Goal: Task Accomplishment & Management: Manage account settings

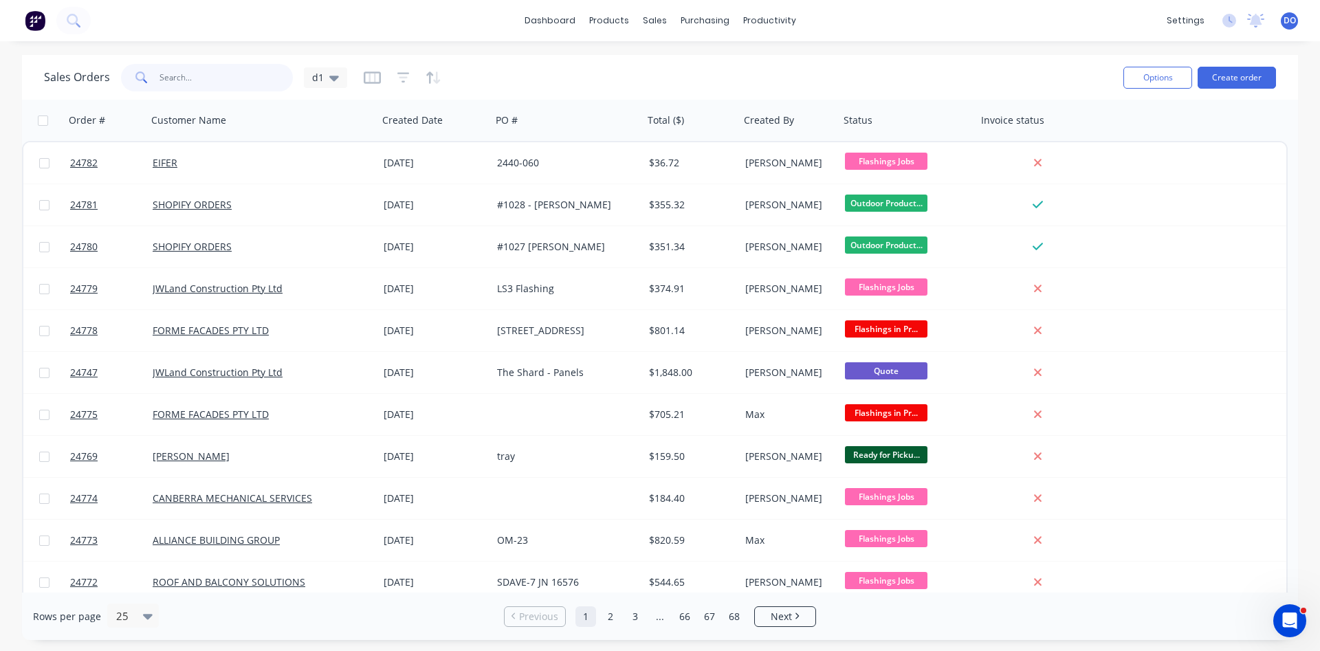
click at [245, 78] on input "text" at bounding box center [227, 78] width 134 height 28
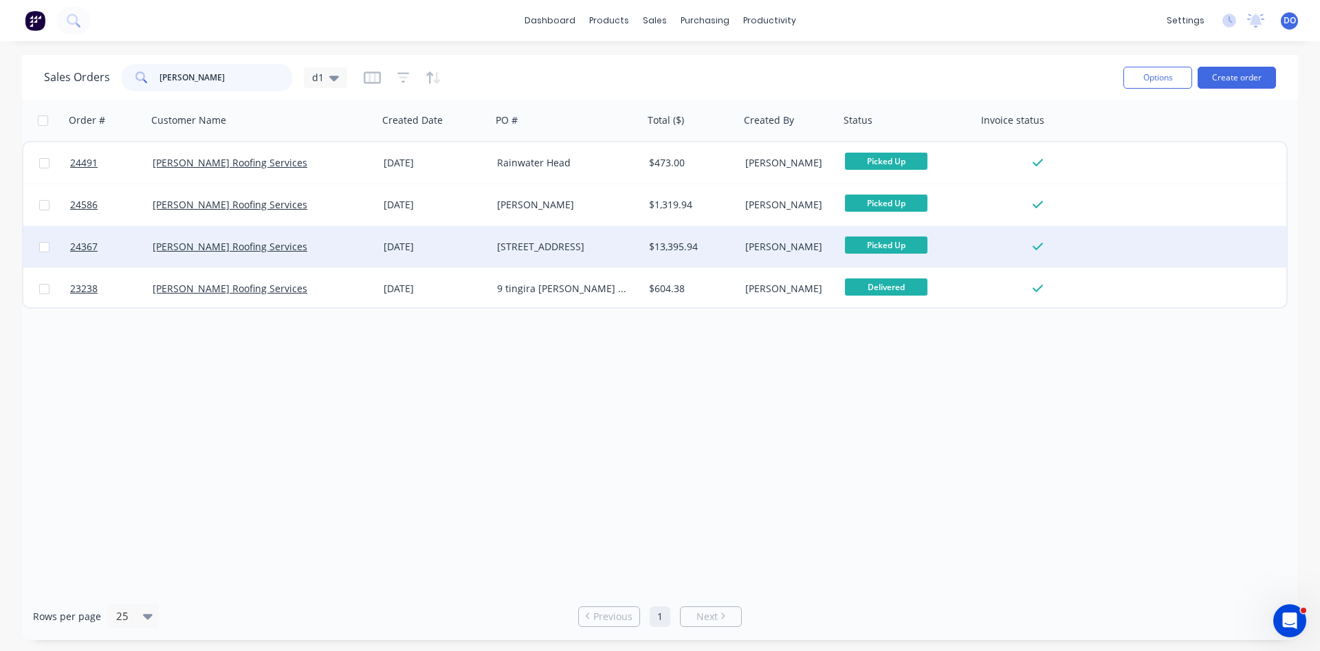
type input "dylan"
click at [447, 248] on div "15 Jul 2025" at bounding box center [435, 247] width 102 height 14
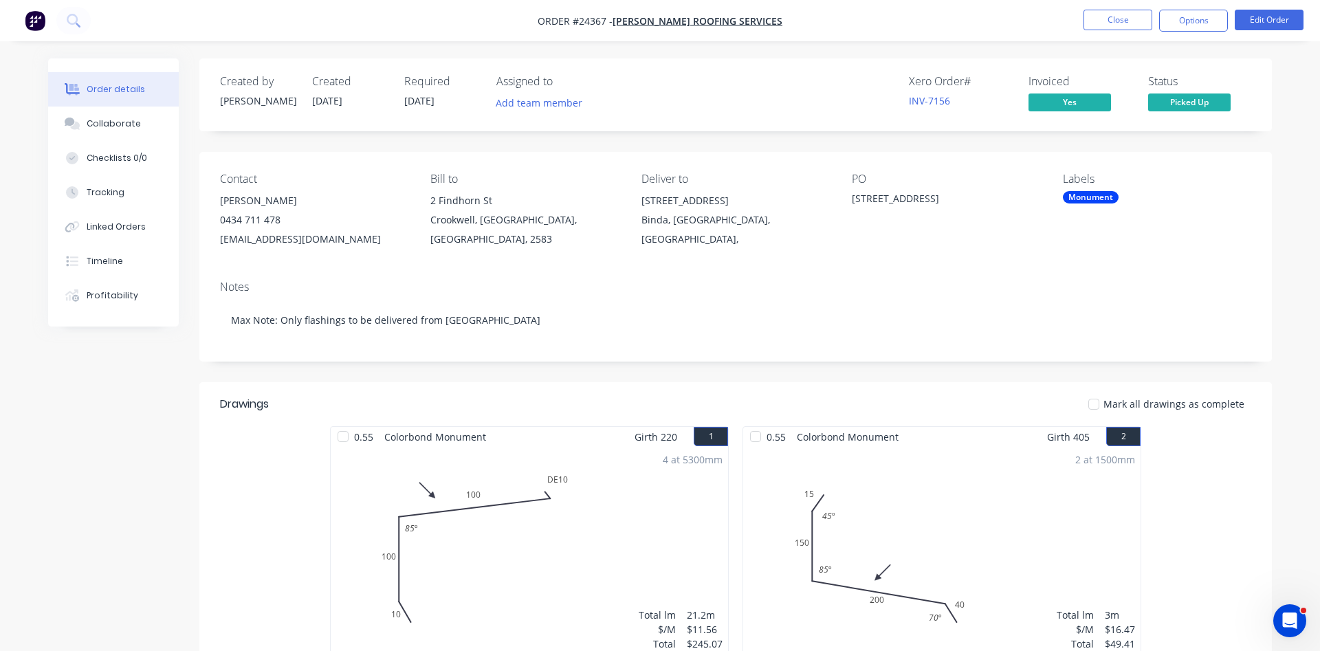
click at [1109, 10] on button "Close" at bounding box center [1118, 20] width 69 height 21
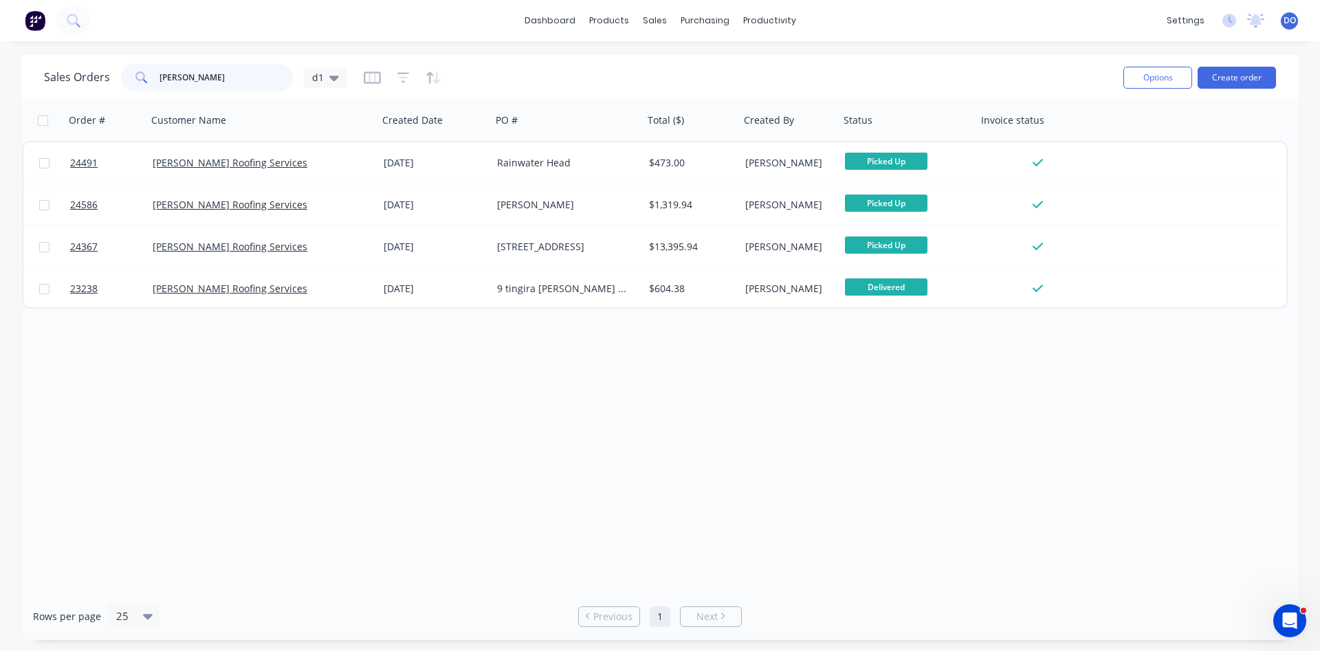
drag, startPoint x: 202, startPoint y: 79, endPoint x: 133, endPoint y: 58, distance: 71.8
click at [160, 65] on input "dylan" at bounding box center [227, 78] width 134 height 28
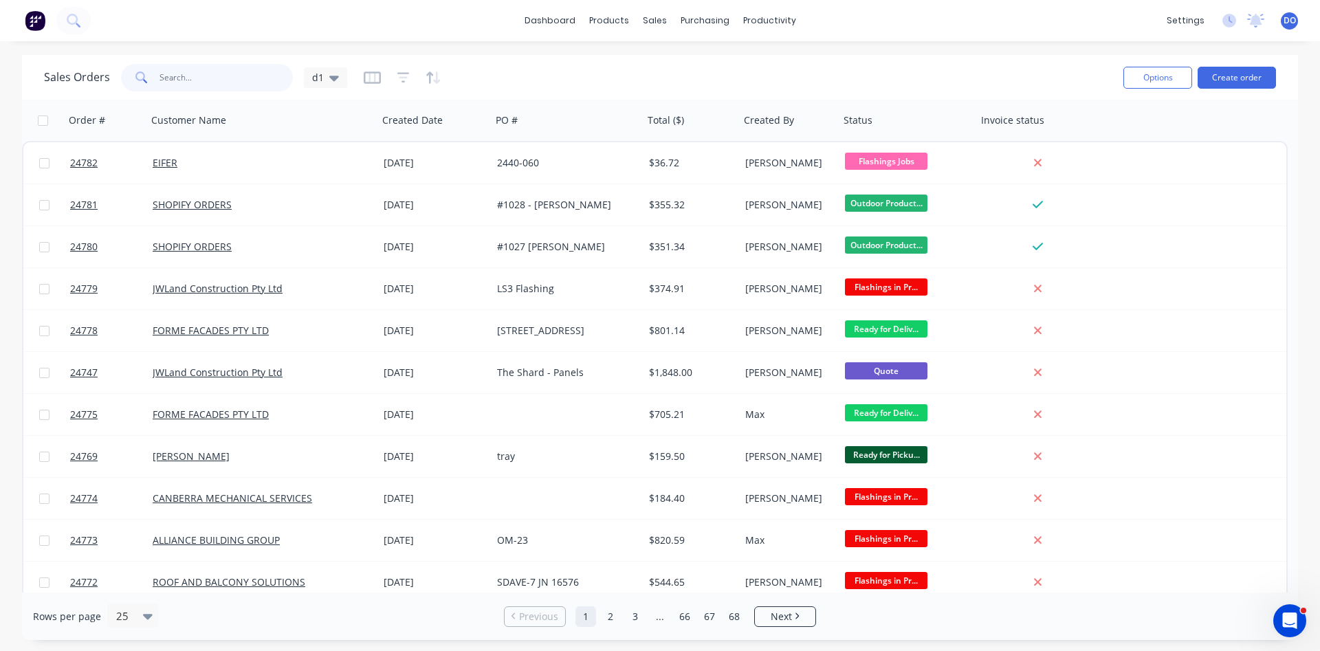
click at [226, 72] on input "text" at bounding box center [227, 78] width 134 height 28
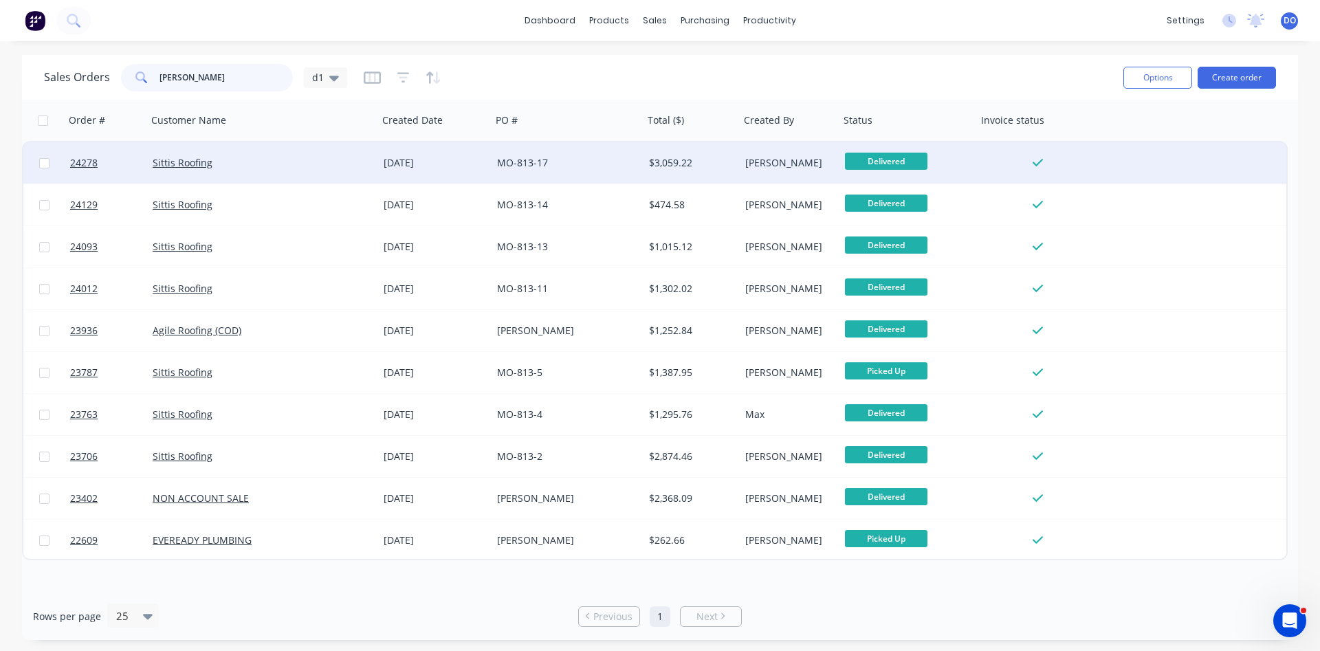
type input "holt"
click at [419, 170] on div "03 Jul 2025" at bounding box center [434, 162] width 113 height 41
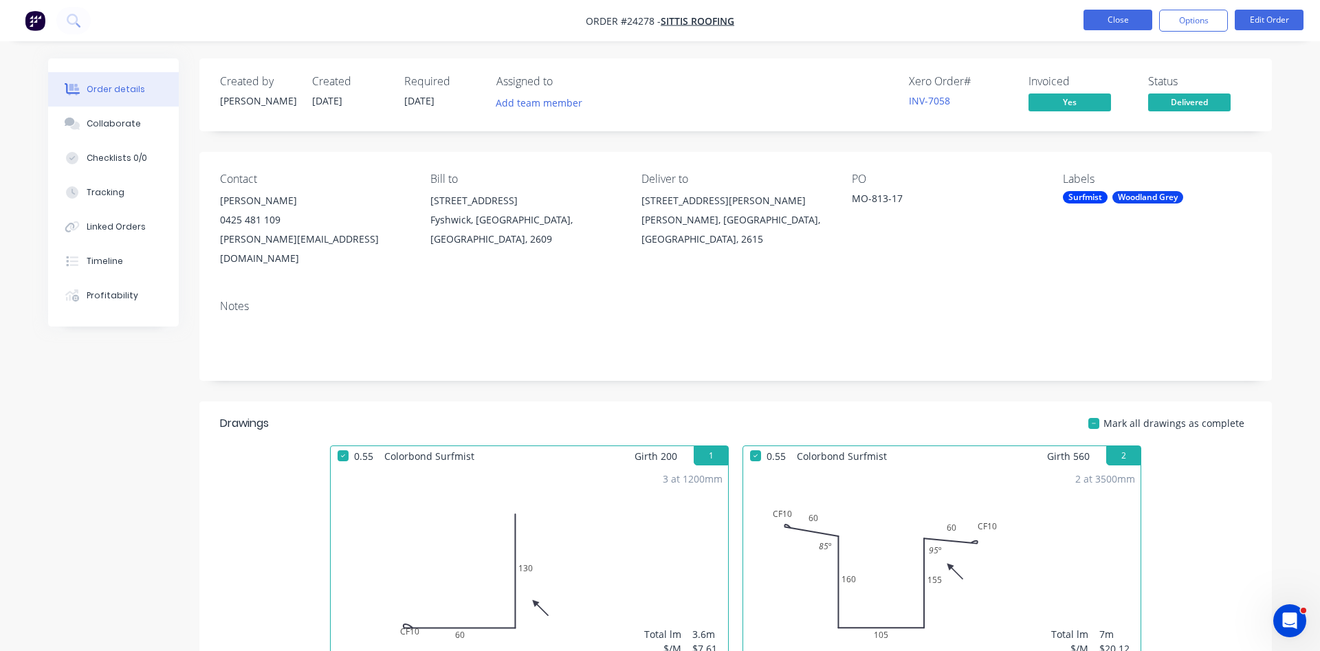
click at [1098, 21] on button "Close" at bounding box center [1118, 20] width 69 height 21
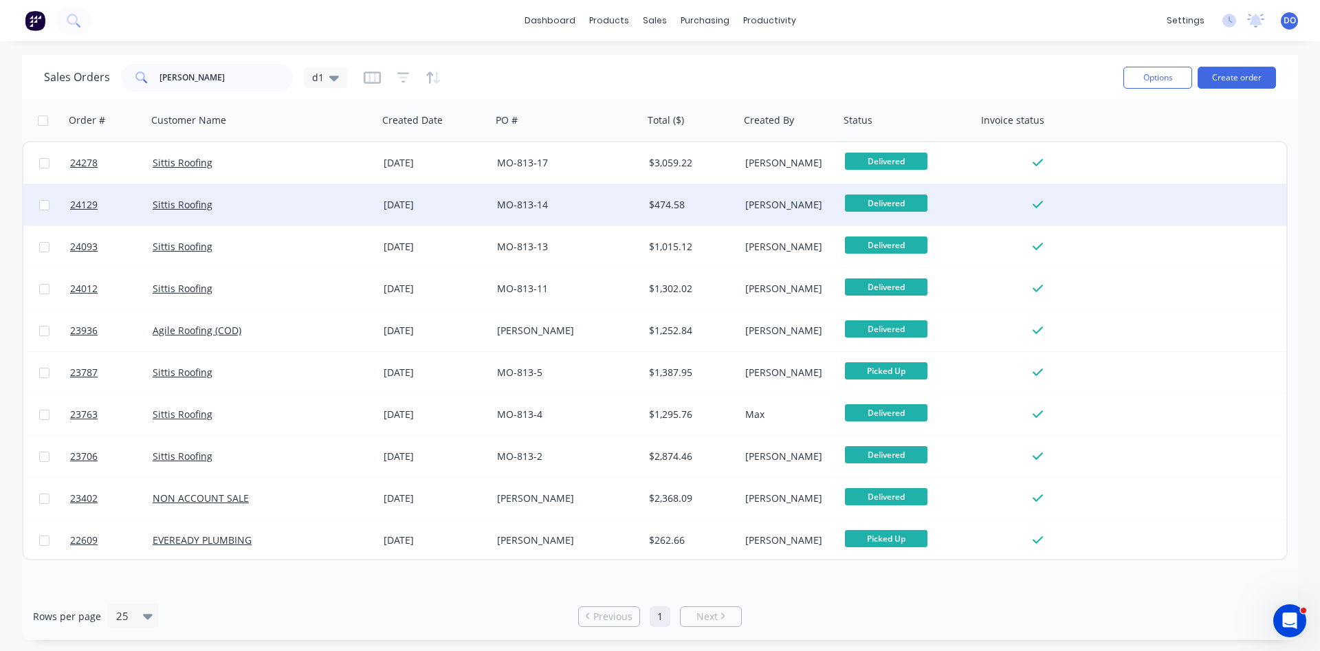
click at [406, 206] on div "19 Jun 2025" at bounding box center [435, 205] width 102 height 14
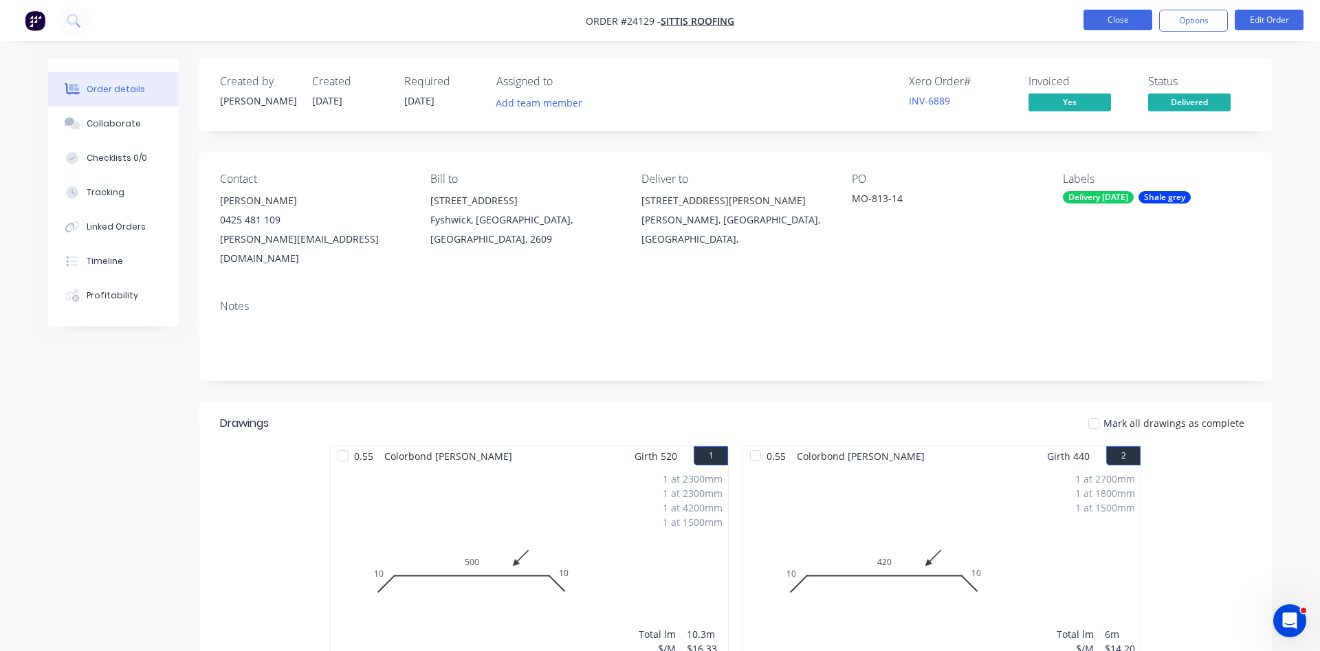
click at [1120, 23] on button "Close" at bounding box center [1118, 20] width 69 height 21
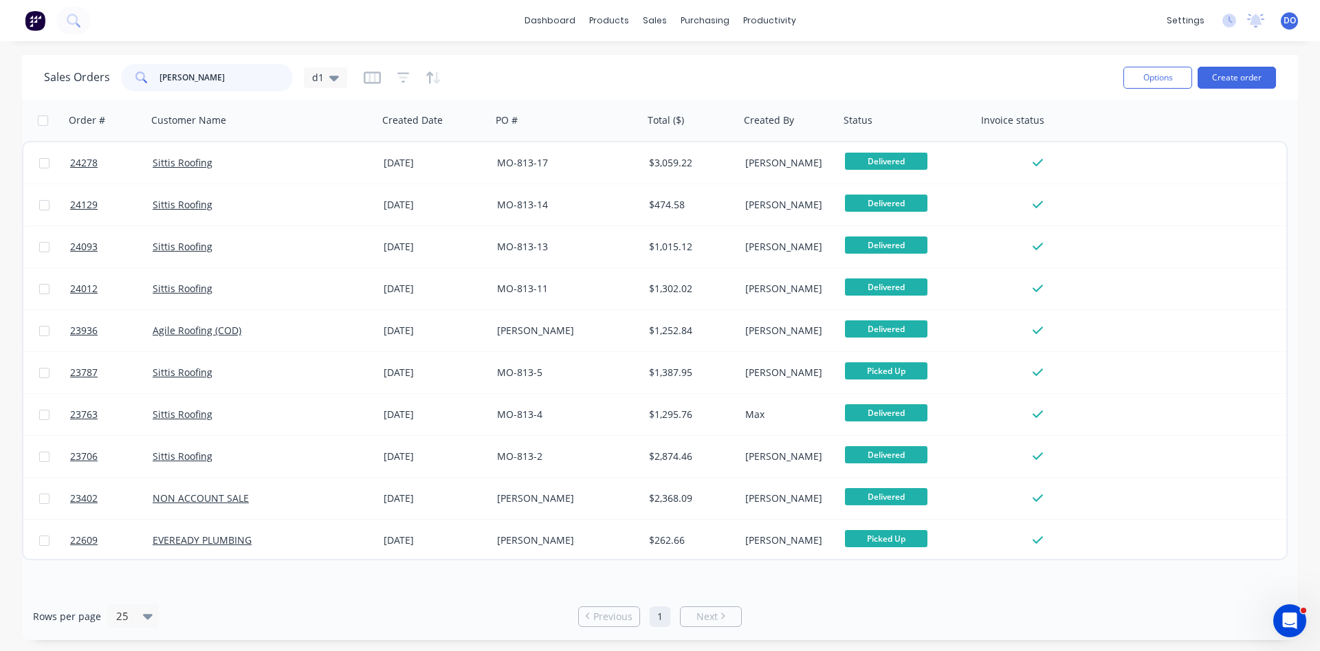
drag, startPoint x: 232, startPoint y: 82, endPoint x: 72, endPoint y: 56, distance: 162.2
click at [160, 64] on input "holt" at bounding box center [227, 78] width 134 height 28
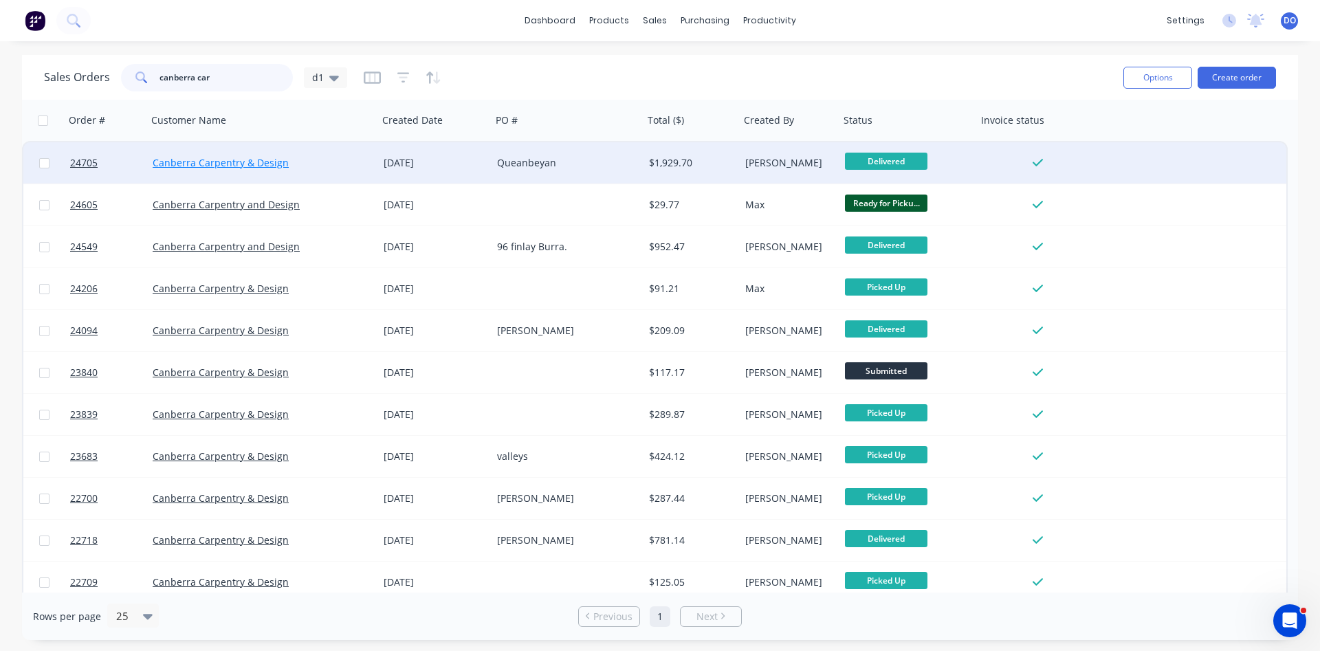
type input "canberra car"
click at [257, 165] on link "Canberra Carpentry & Design" at bounding box center [221, 162] width 136 height 13
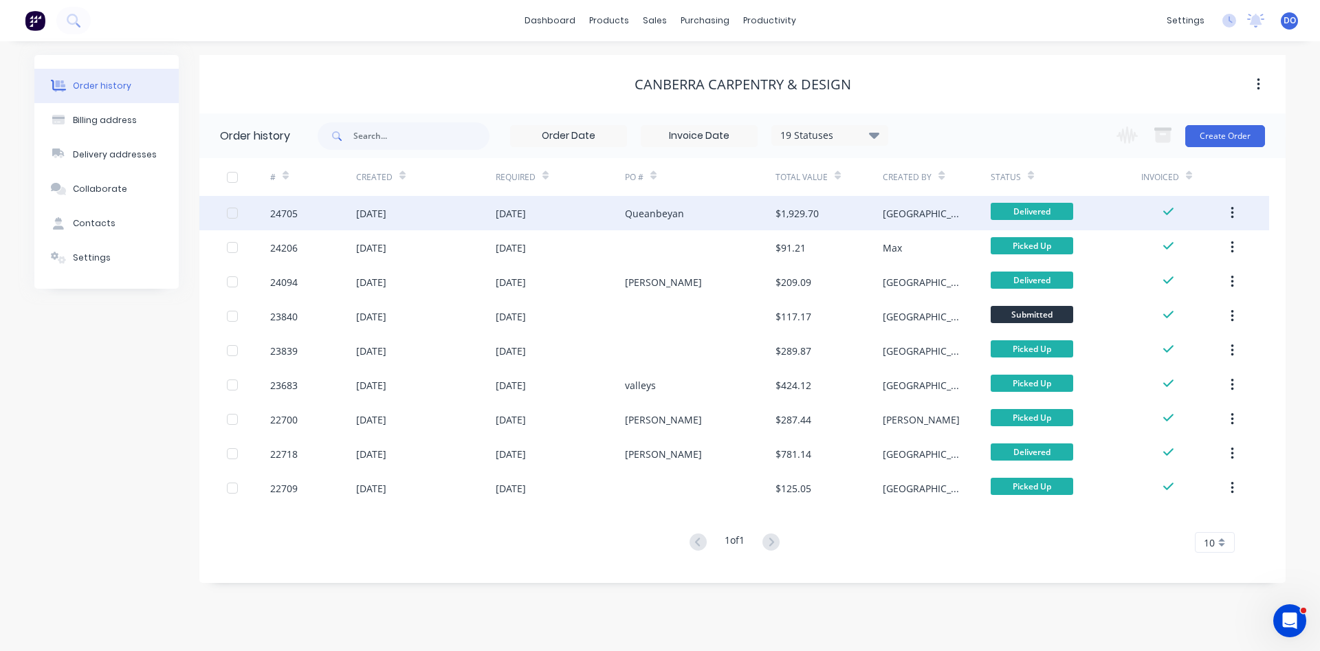
click at [514, 208] on div "22 Aug 2025" at bounding box center [511, 213] width 30 height 14
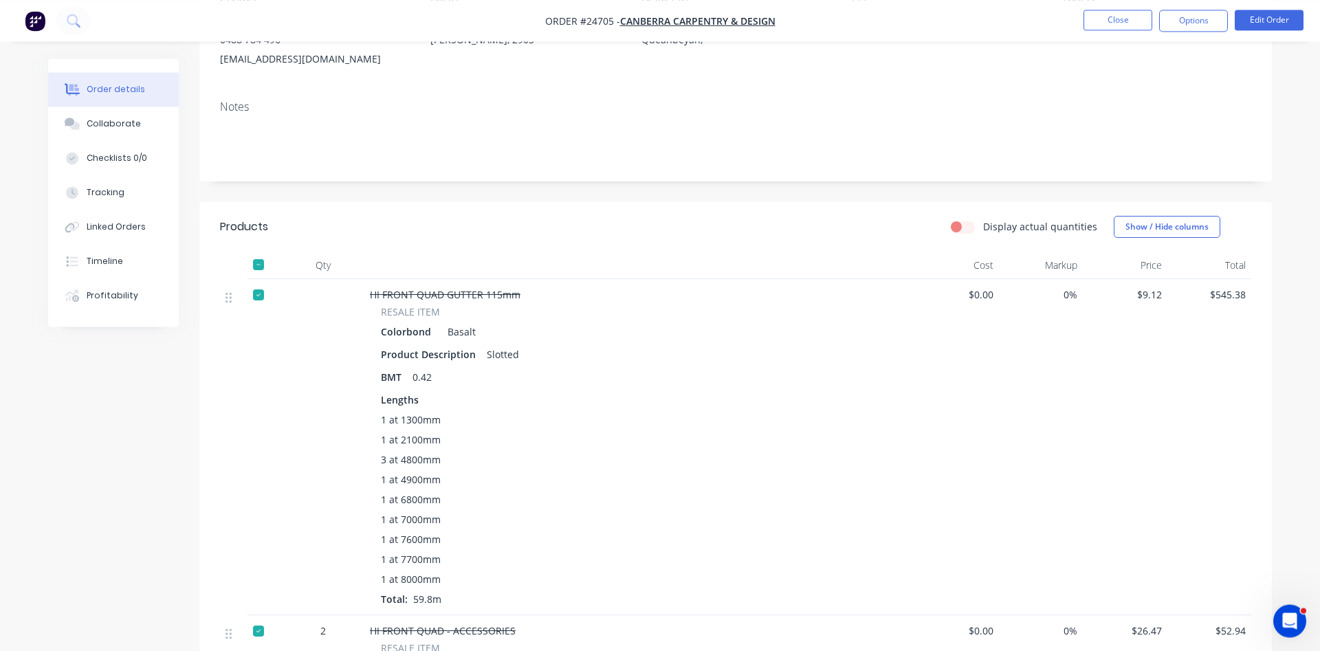
scroll to position [210, 0]
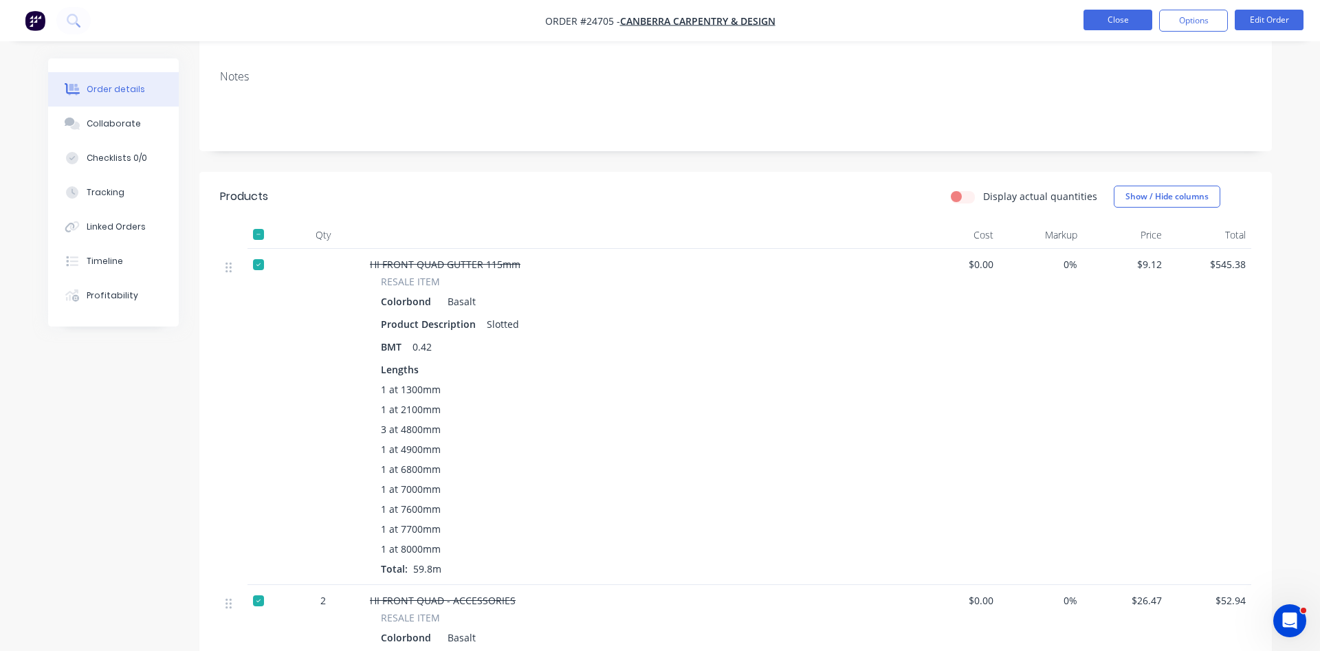
click at [1130, 14] on button "Close" at bounding box center [1118, 20] width 69 height 21
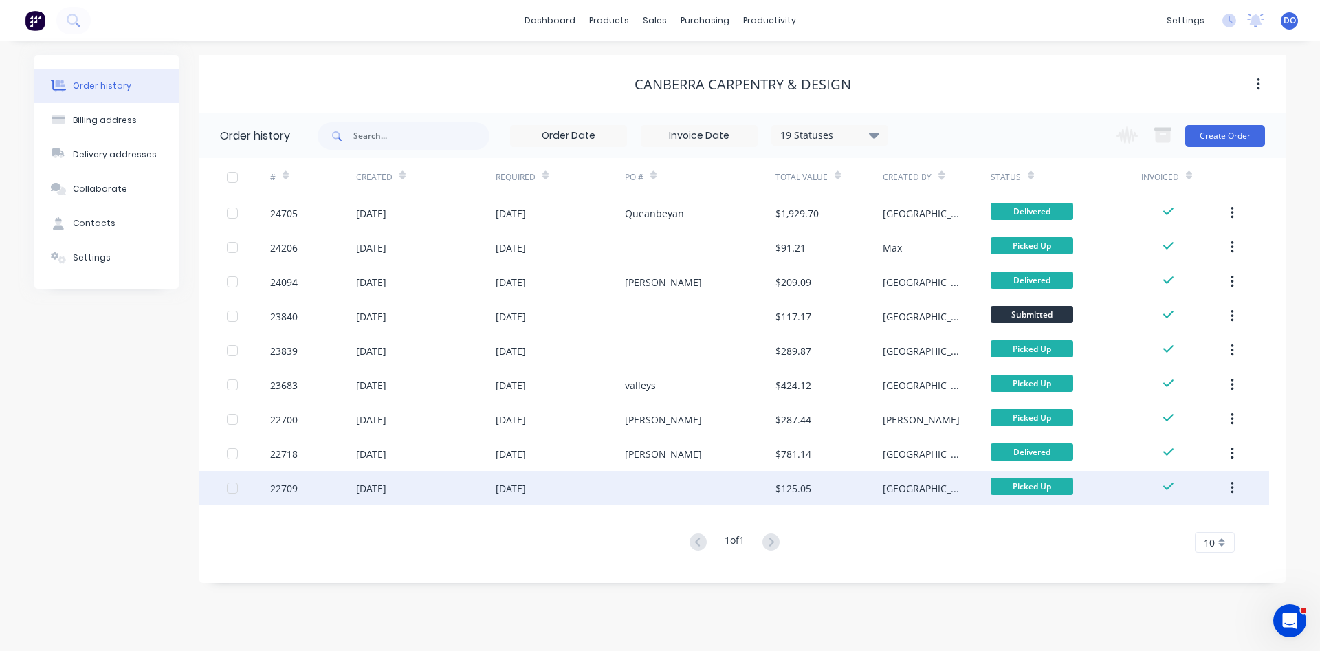
click at [1233, 490] on icon "button" at bounding box center [1232, 488] width 3 height 15
click at [1196, 519] on div "Archive" at bounding box center [1184, 524] width 106 height 20
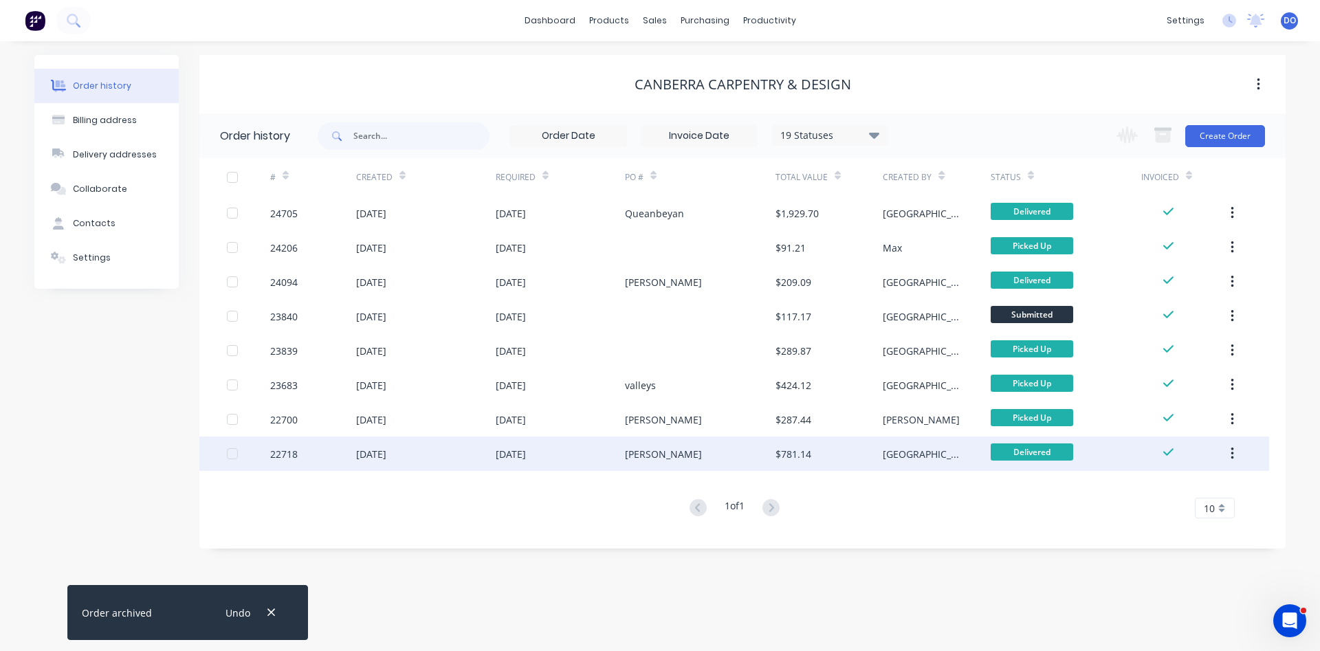
click at [1234, 452] on button "button" at bounding box center [1233, 453] width 32 height 25
click at [1192, 483] on div "Archive" at bounding box center [1184, 490] width 106 height 20
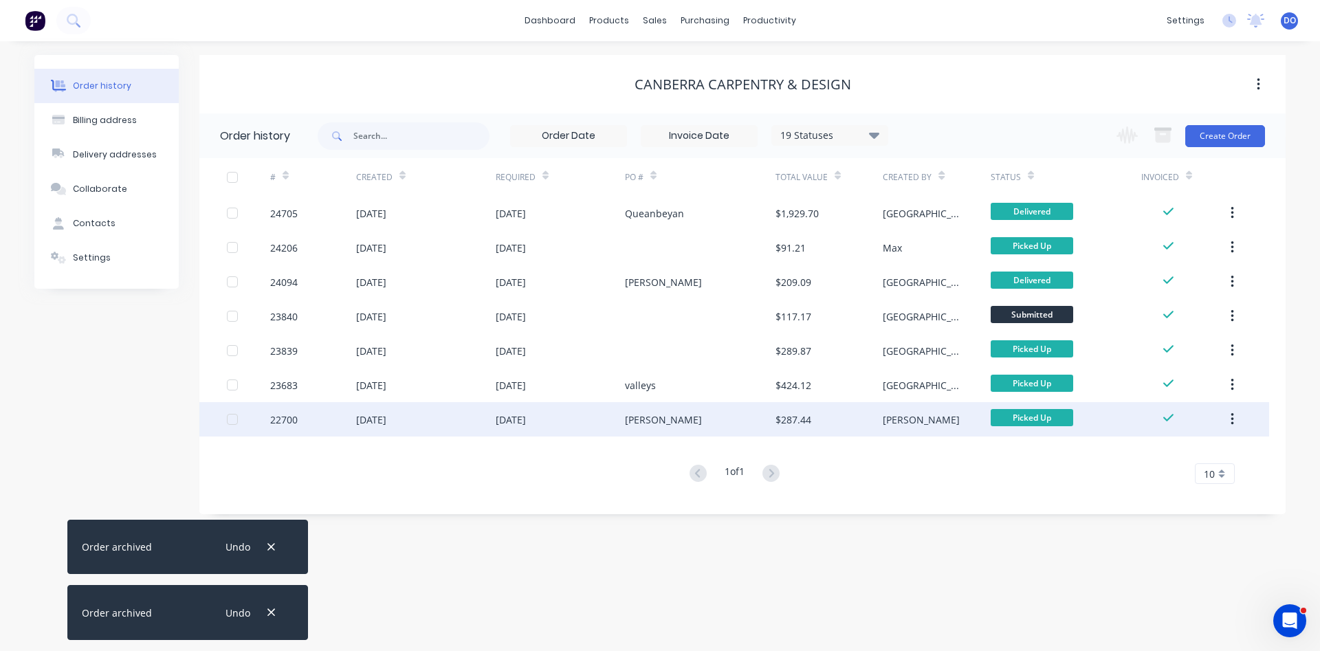
click at [1232, 425] on icon "button" at bounding box center [1232, 419] width 3 height 12
click at [1165, 463] on div "Archive" at bounding box center [1184, 456] width 106 height 20
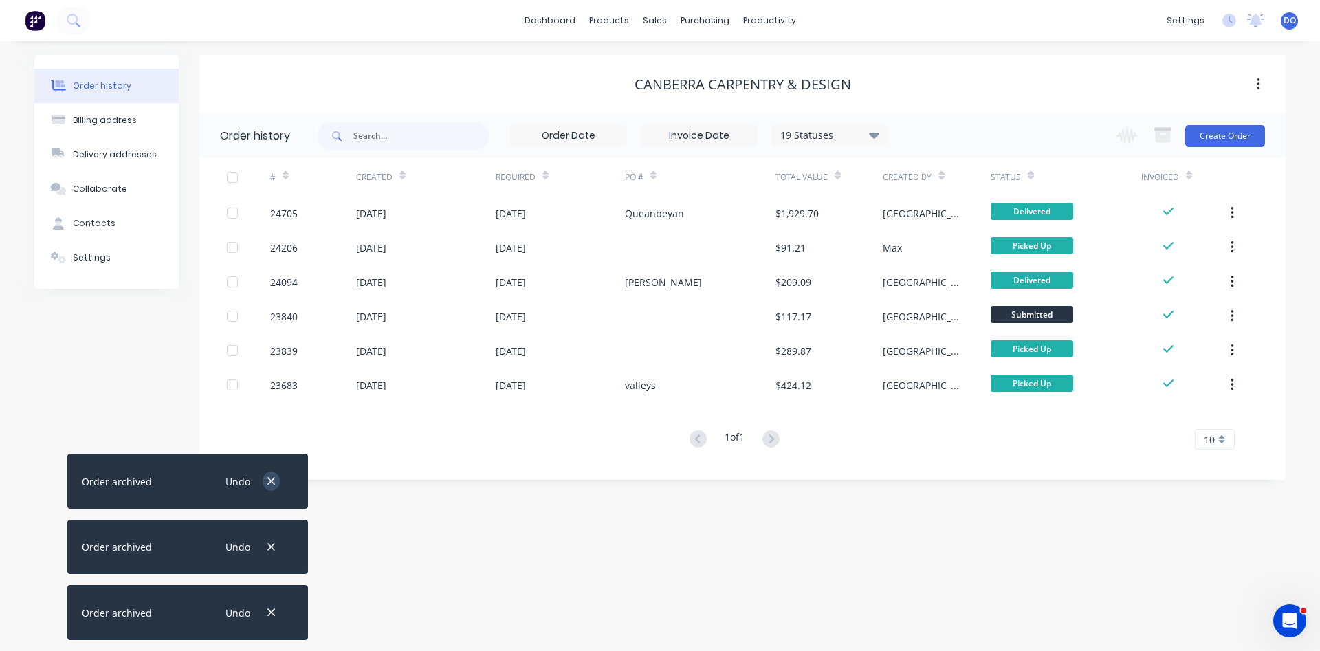
click at [274, 473] on button "button" at bounding box center [271, 481] width 17 height 19
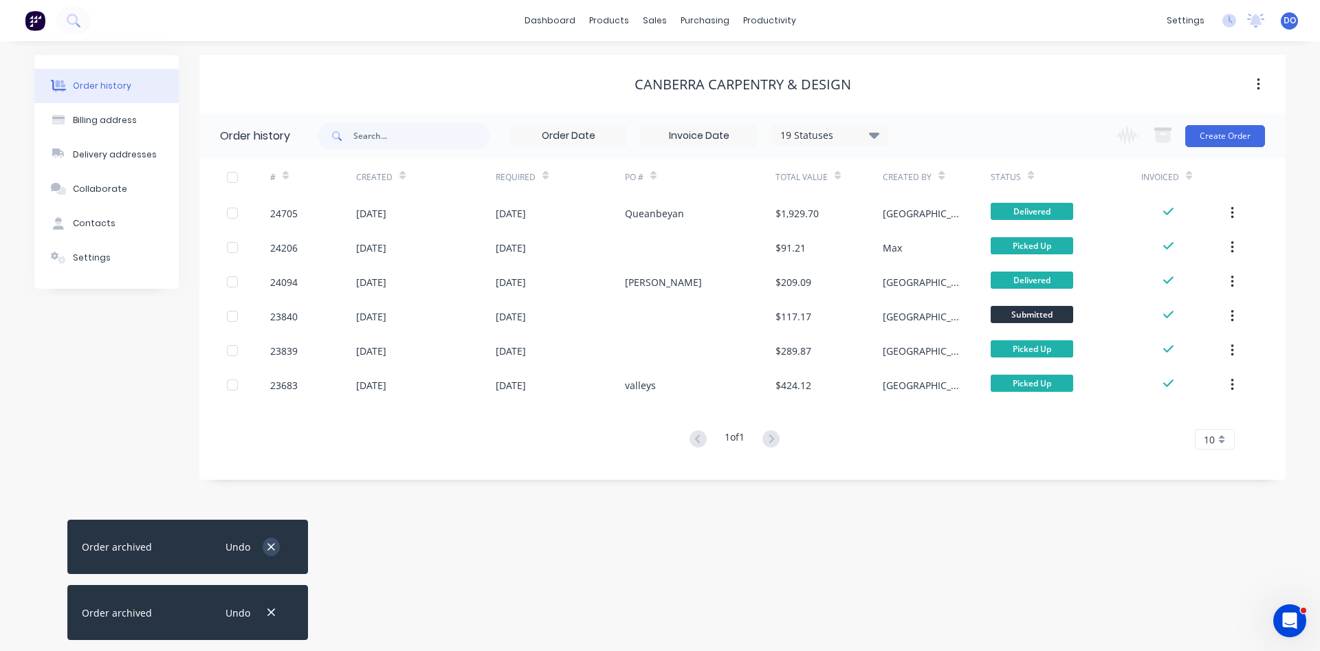
click at [272, 549] on icon "button" at bounding box center [272, 547] width 8 height 8
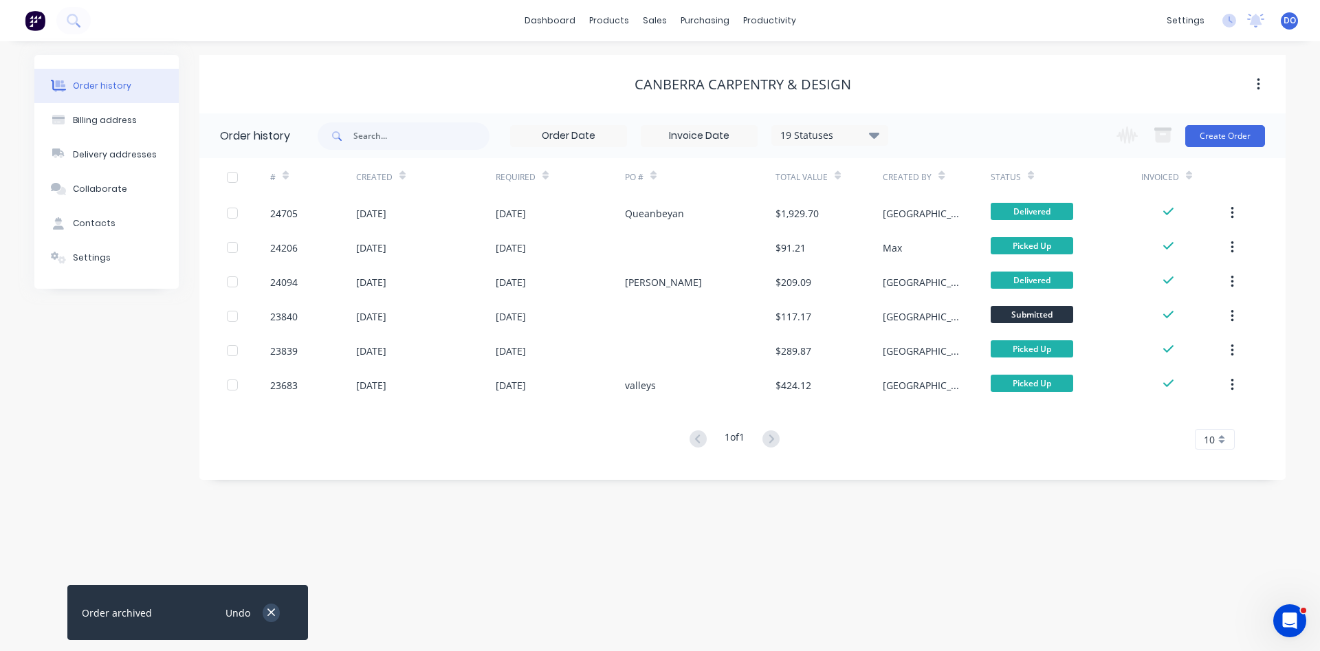
click at [269, 611] on icon "button" at bounding box center [272, 613] width 8 height 8
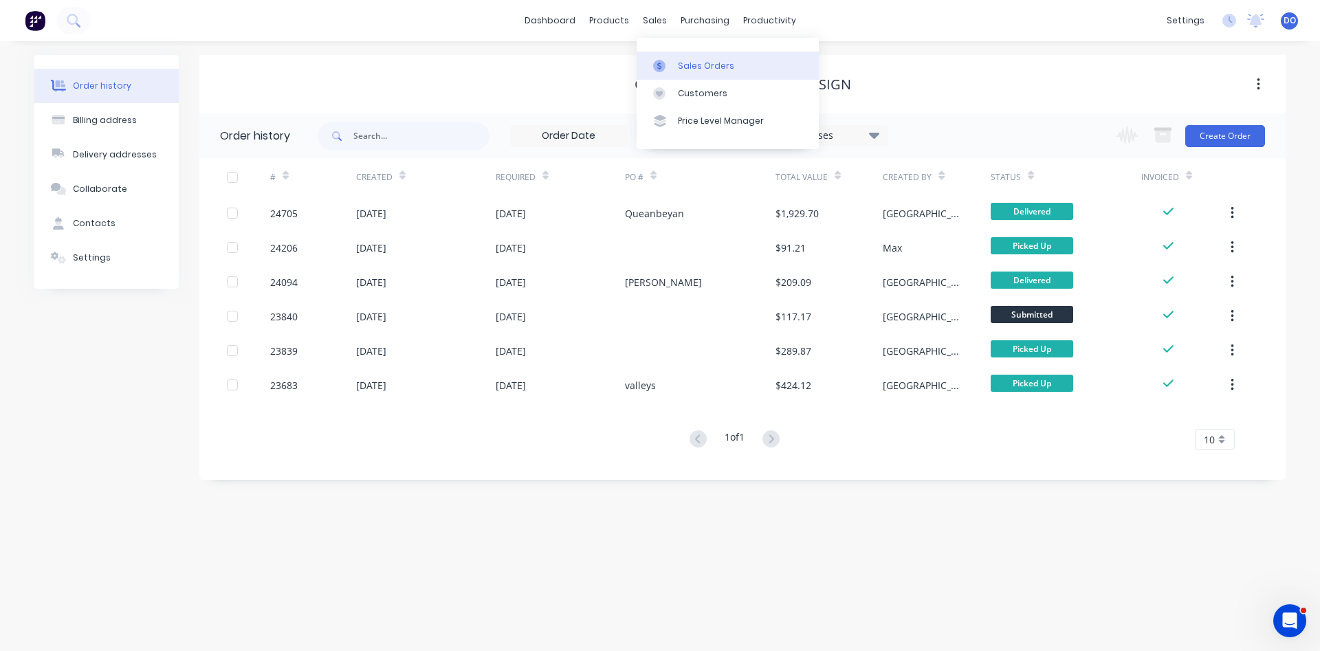
click at [682, 67] on div "Sales Orders" at bounding box center [706, 66] width 56 height 12
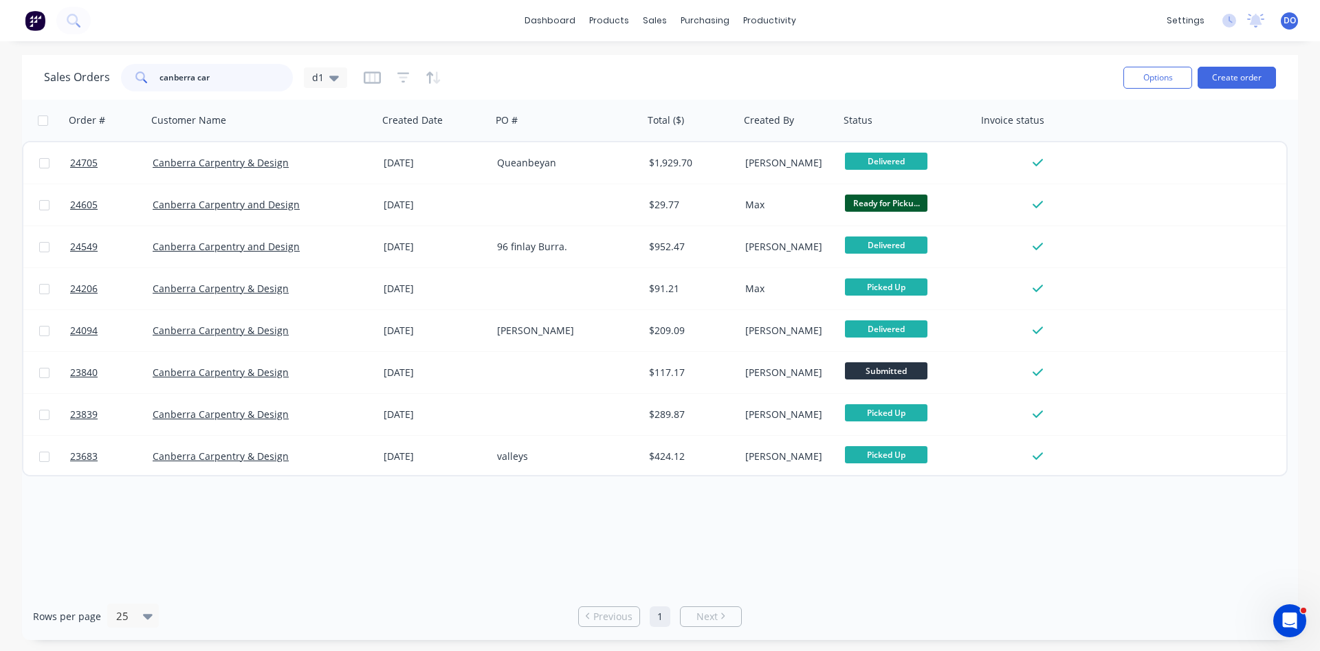
drag, startPoint x: 239, startPoint y: 78, endPoint x: 7, endPoint y: 88, distance: 232.7
click at [160, 87] on input "canberra car" at bounding box center [227, 78] width 134 height 28
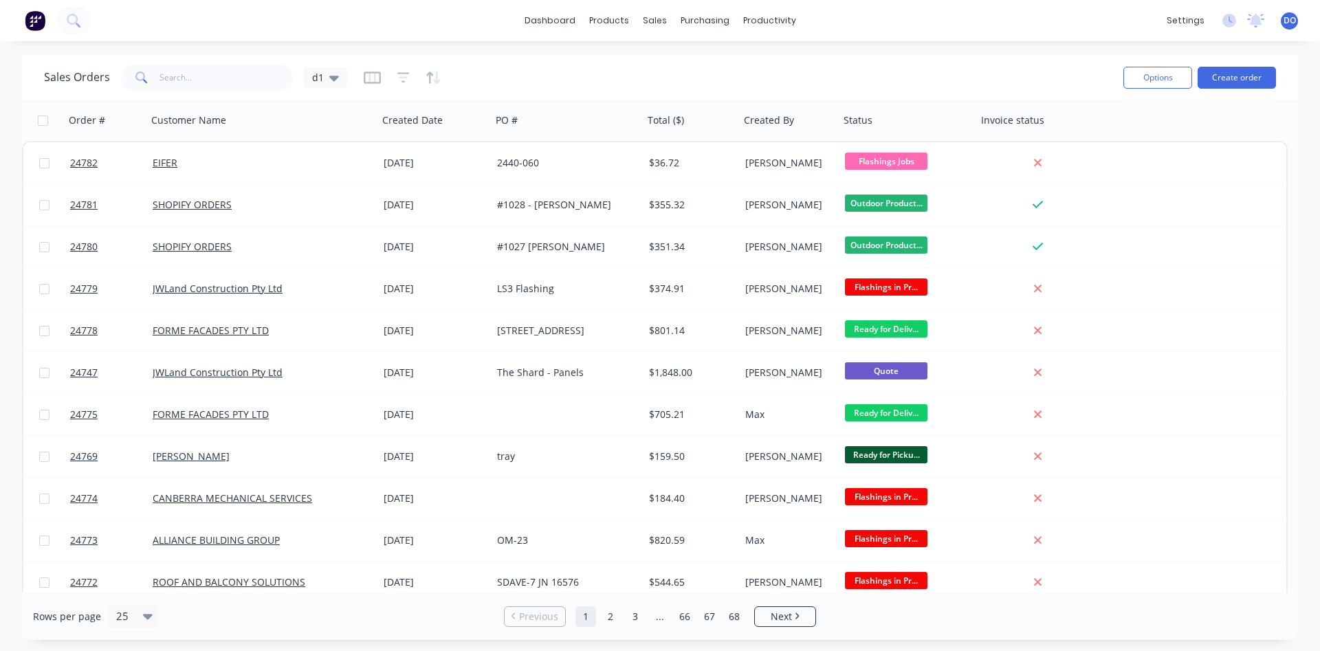
click at [902, 14] on div "dashboard products sales purchasing productivity dashboard products Product Cat…" at bounding box center [660, 20] width 1320 height 41
click at [644, 59] on link "Product Catalogue" at bounding box center [678, 66] width 182 height 28
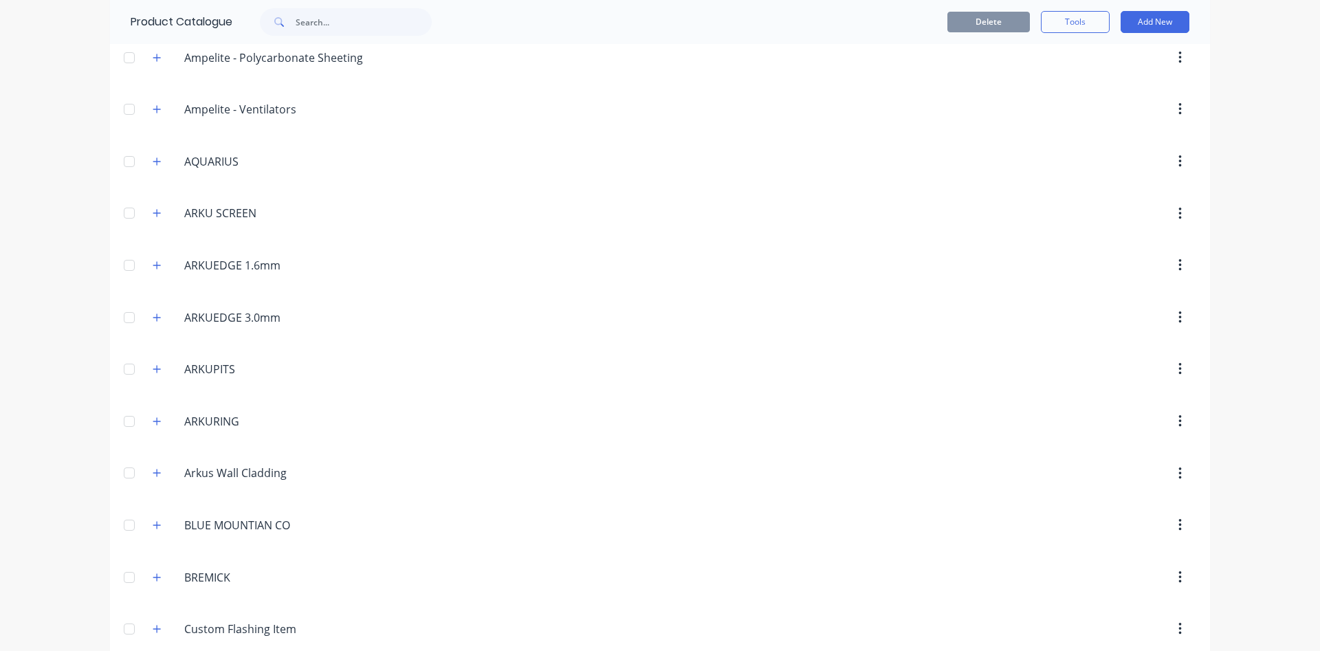
scroll to position [314, 0]
click at [153, 428] on span at bounding box center [157, 420] width 17 height 17
click at [155, 426] on button "button" at bounding box center [157, 420] width 17 height 17
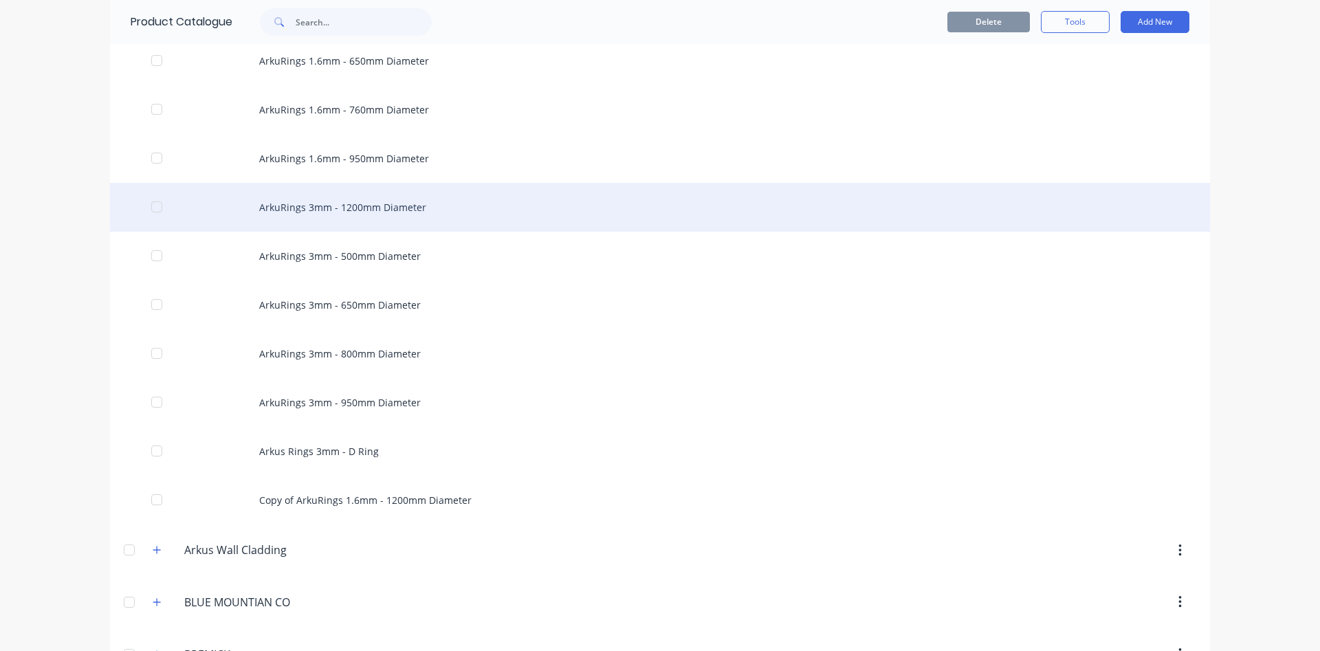
scroll to position [862, 0]
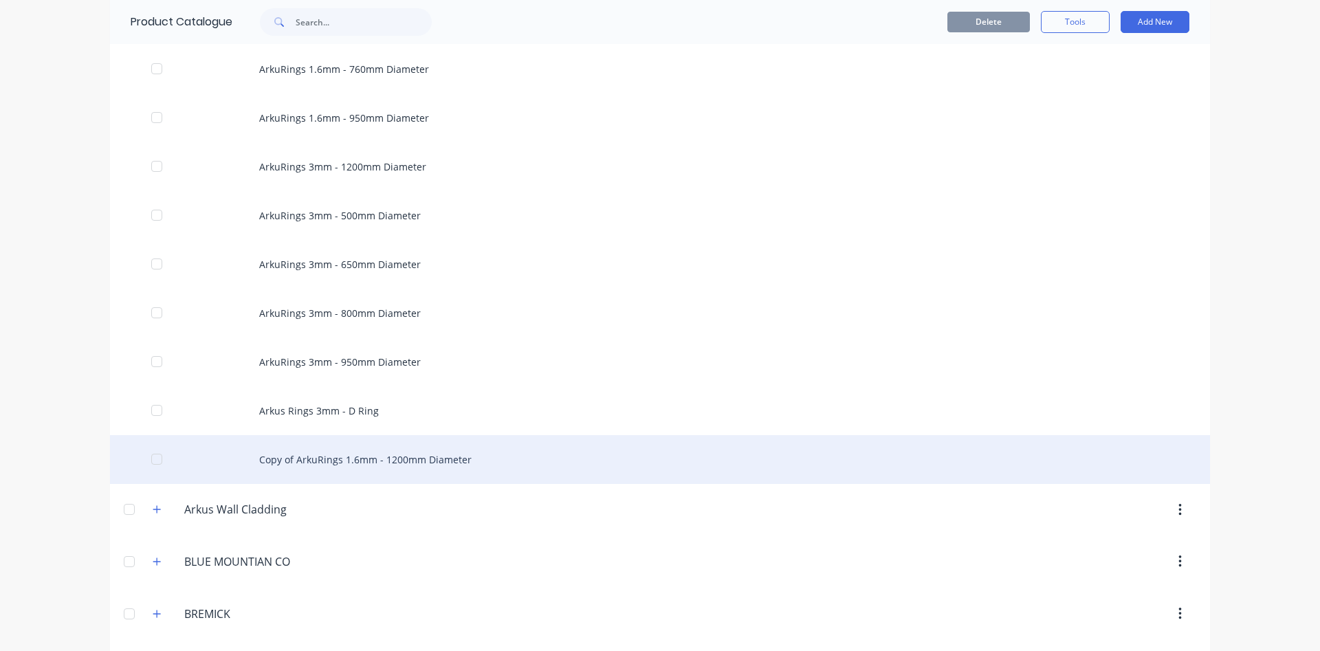
click at [337, 461] on div "Copy of ArkuRings 1.6mm - 1200mm Diameter" at bounding box center [660, 459] width 1100 height 49
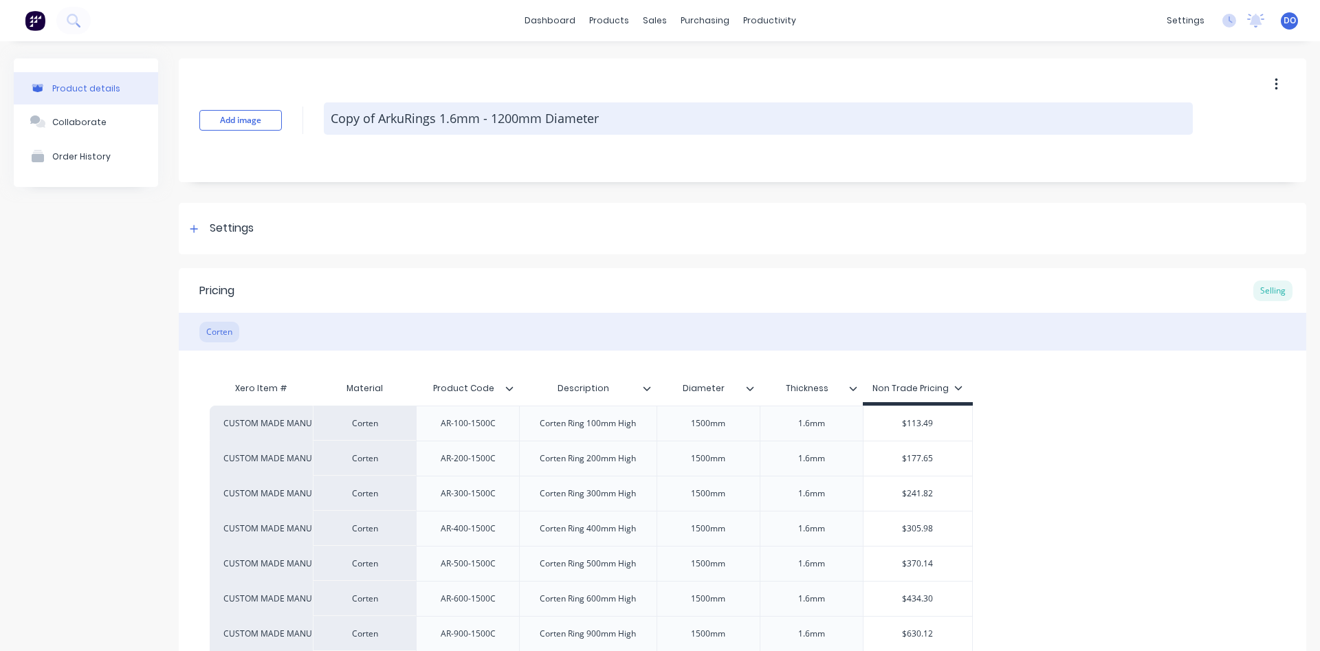
click at [505, 119] on textarea "Copy of ArkuRings 1.6mm - 1200mm Diameter" at bounding box center [758, 118] width 869 height 32
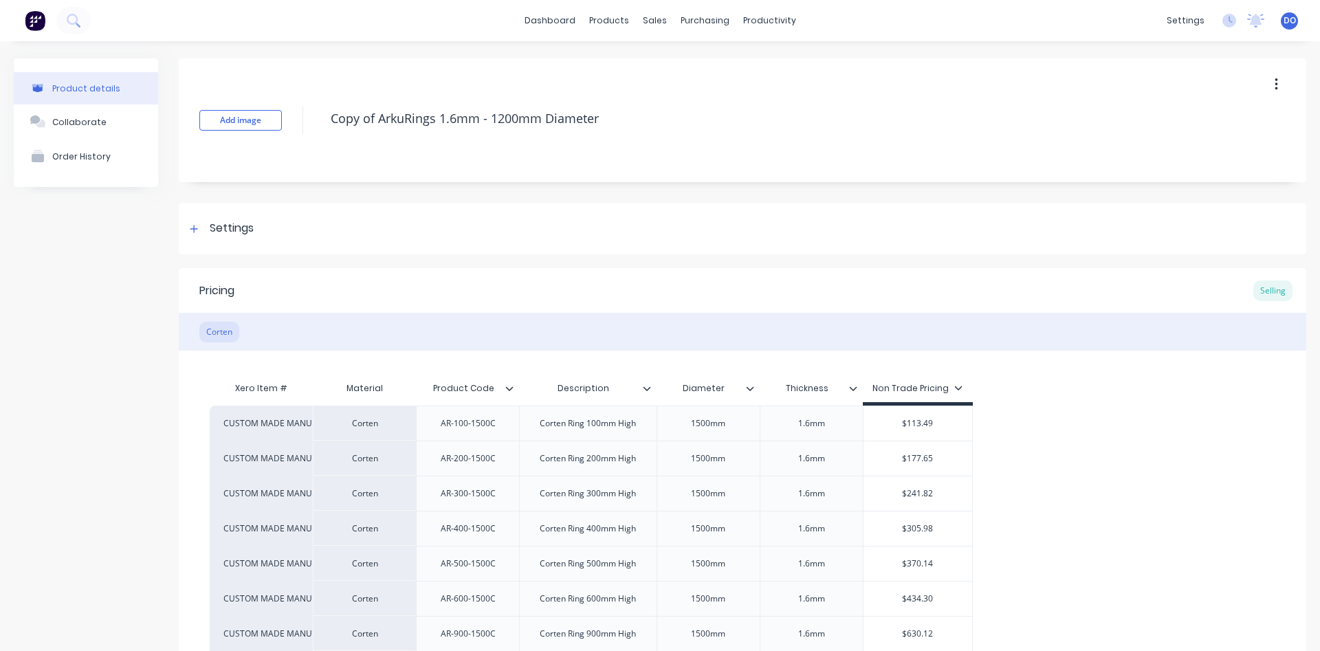
type textarea "x"
type textarea "Copy of ArkuRings 1.6mm - 100mm Diameter"
type textarea "x"
type textarea "Copy of ArkuRings 1.6mm - 1500mm Diameter"
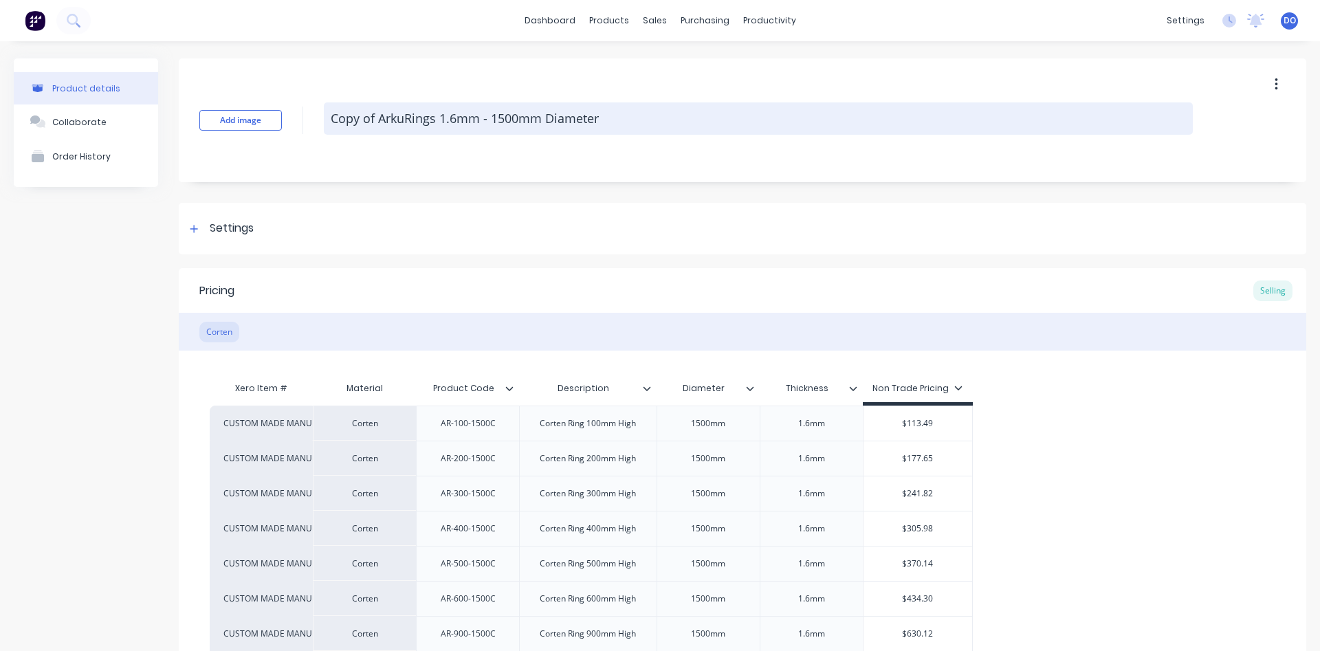
drag, startPoint x: 376, startPoint y: 124, endPoint x: 311, endPoint y: 113, distance: 66.1
click at [324, 113] on textarea "Copy of ArkuRings 1.6mm - 1500mm Diameter" at bounding box center [758, 118] width 869 height 32
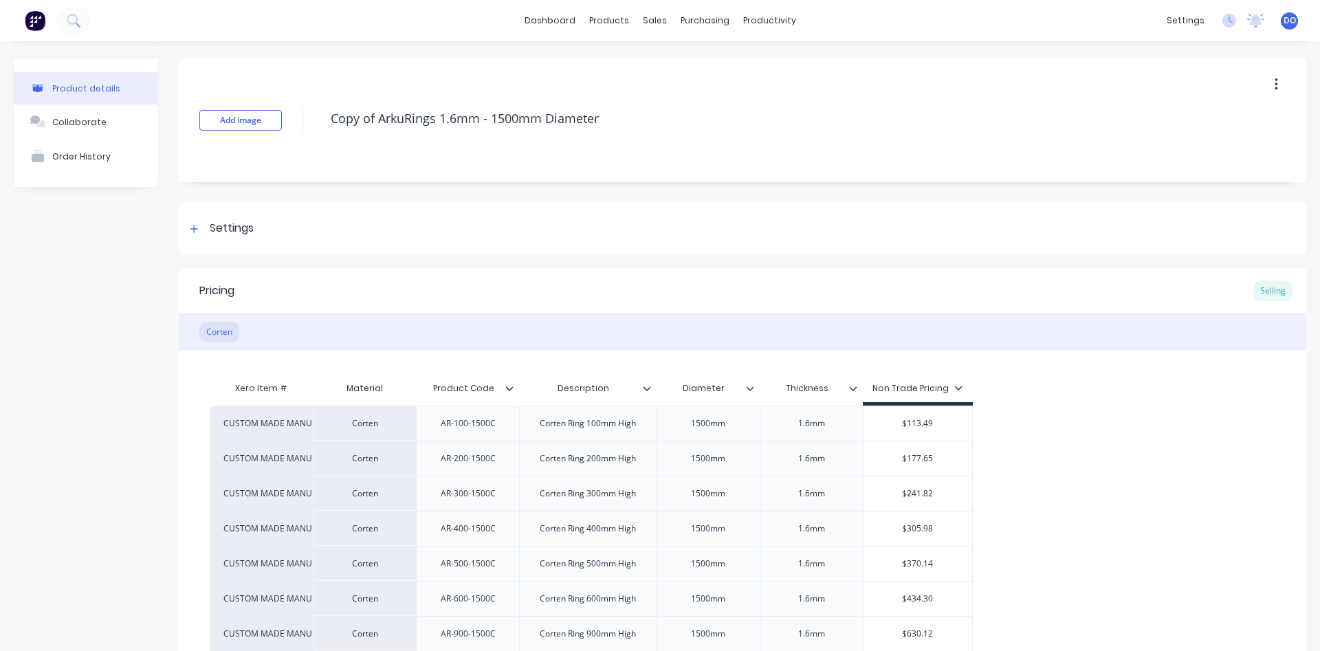
type textarea "x"
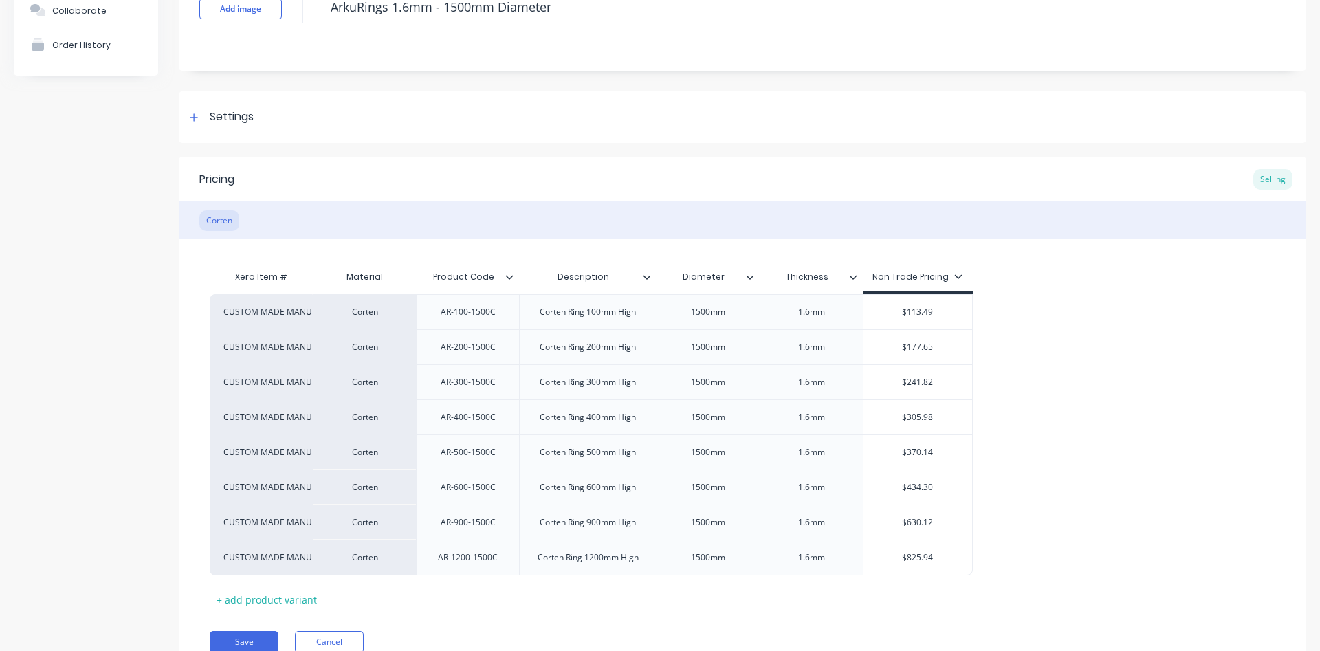
scroll to position [172, 0]
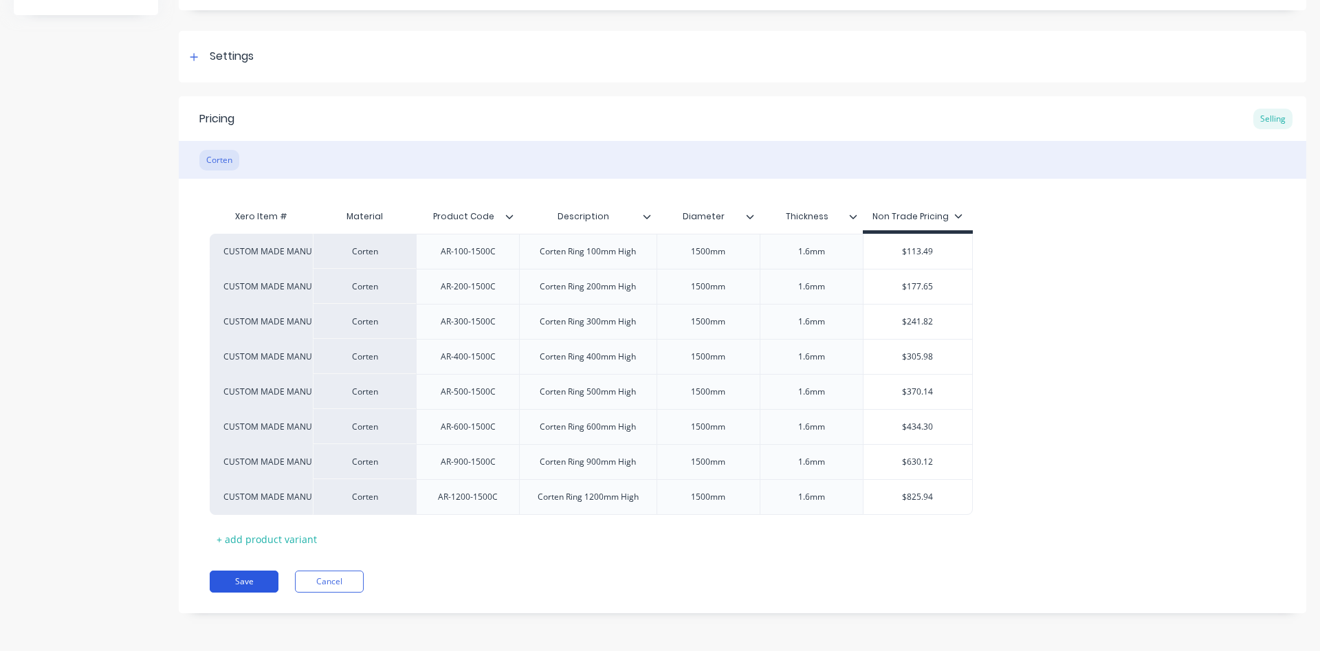
type textarea "ArkuRings 1.6mm - 1500mm Diameter"
type textarea "x"
type textarea "Copy of ArkuRings 1.6mm - 1200mm Diameter"
type textarea "x"
type textarea "ArkuRings 1.6mm - 1500mm Diameter"
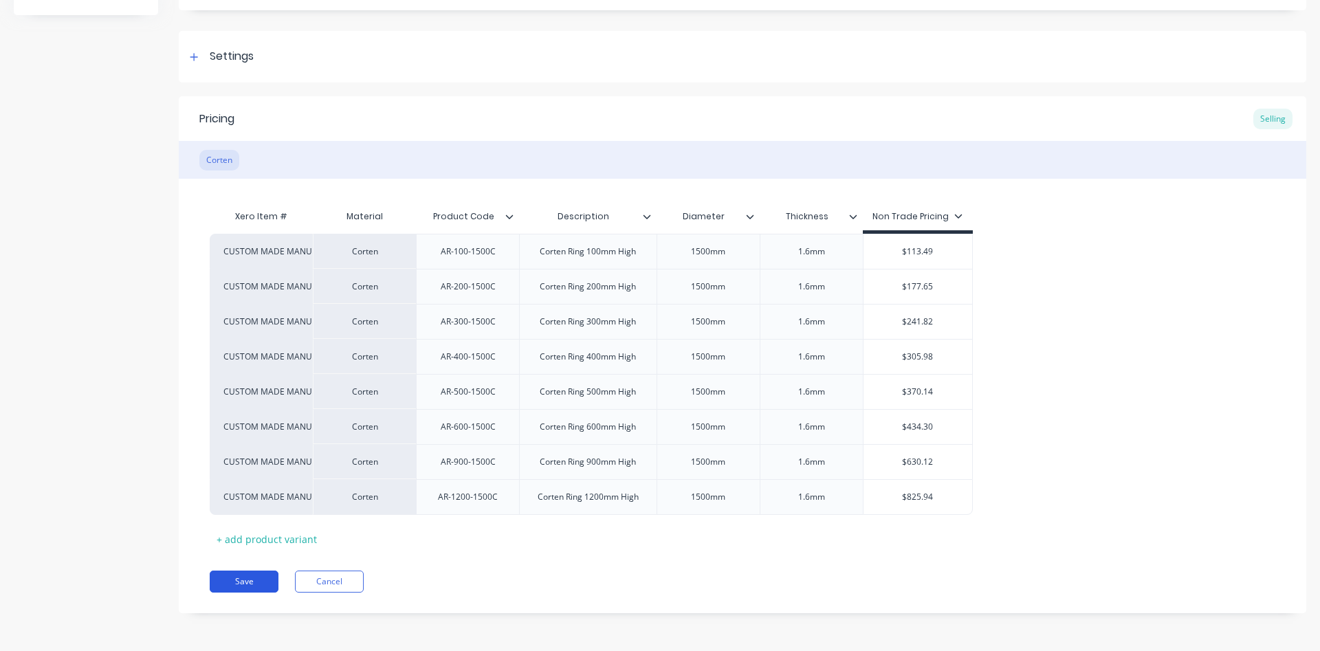
click at [257, 583] on button "Save" at bounding box center [244, 582] width 69 height 22
type textarea "x"
